Goal: Information Seeking & Learning: Learn about a topic

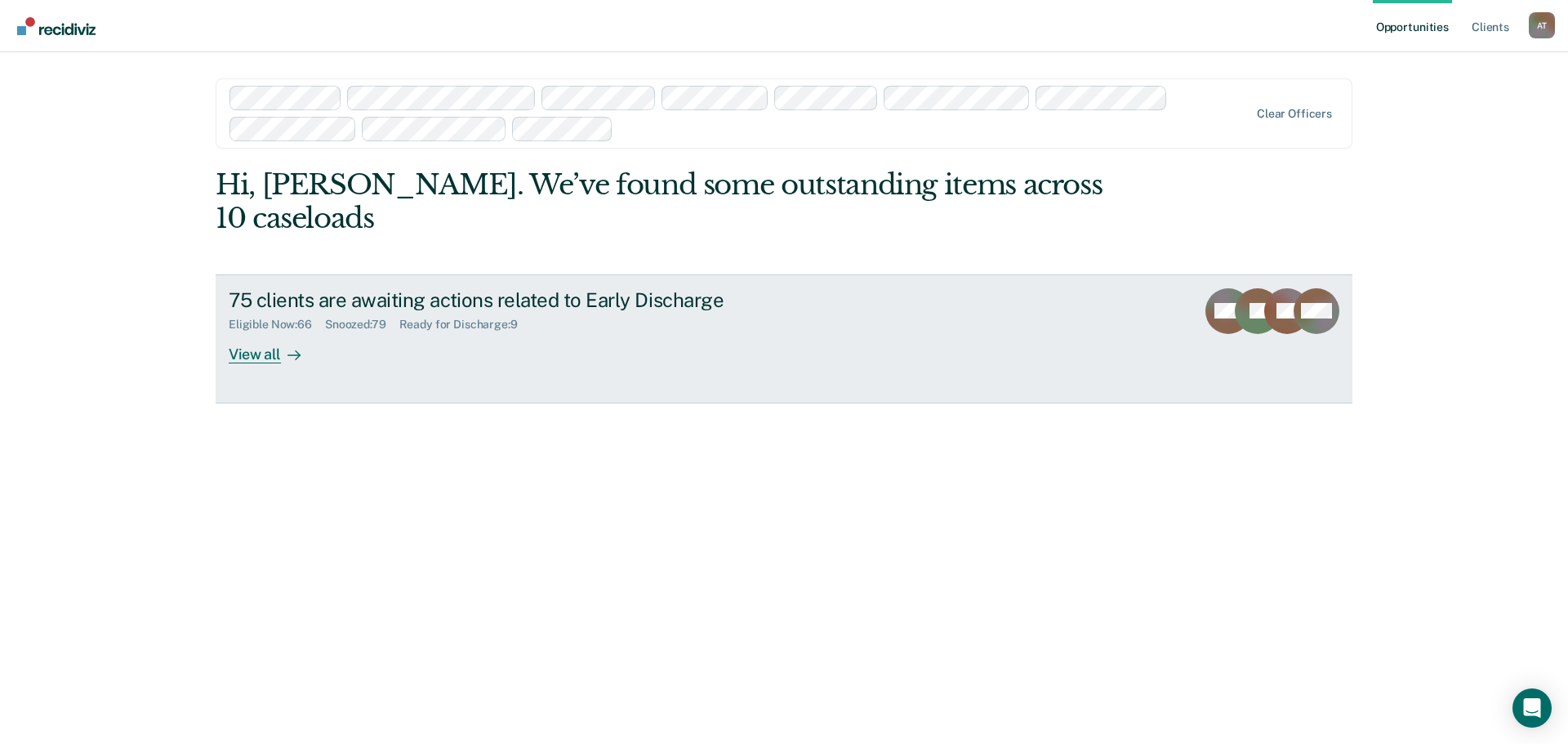
click at [253, 332] on div "View all" at bounding box center [274, 347] width 91 height 32
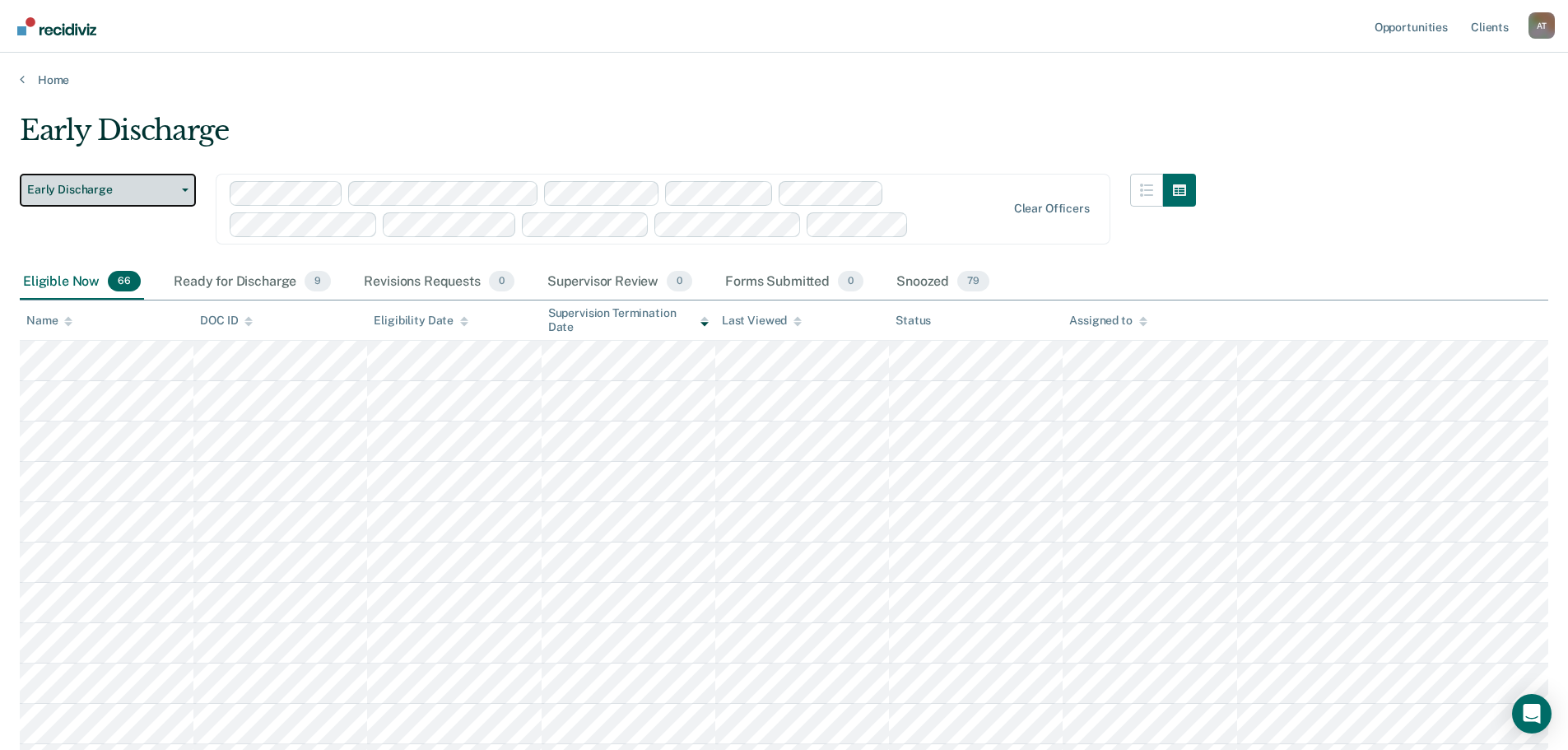
click at [181, 187] on button "Early Discharge" at bounding box center [108, 190] width 176 height 33
click at [207, 143] on div "Early Discharge" at bounding box center [608, 137] width 1176 height 47
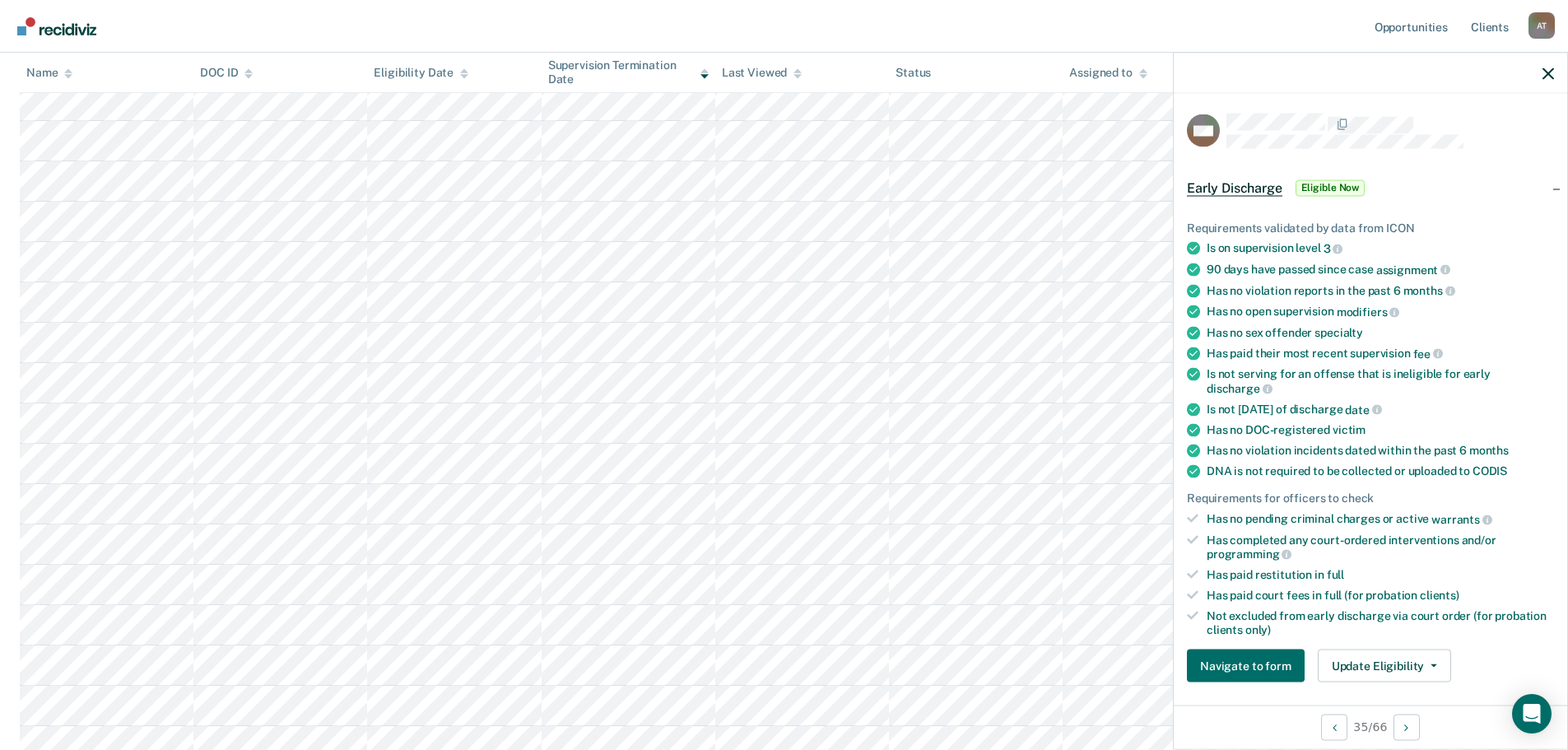
scroll to position [329, 0]
